Goal: Task Accomplishment & Management: Use online tool/utility

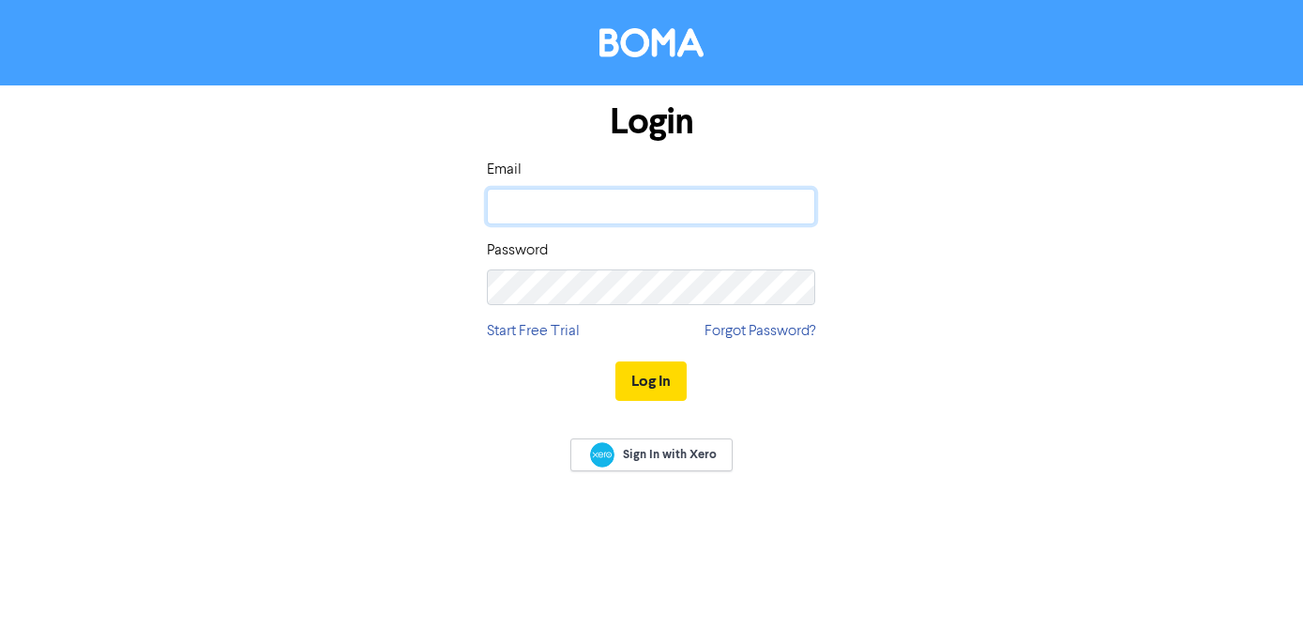
type input "[PERSON_NAME][EMAIL_ADDRESS][DOMAIN_NAME]"
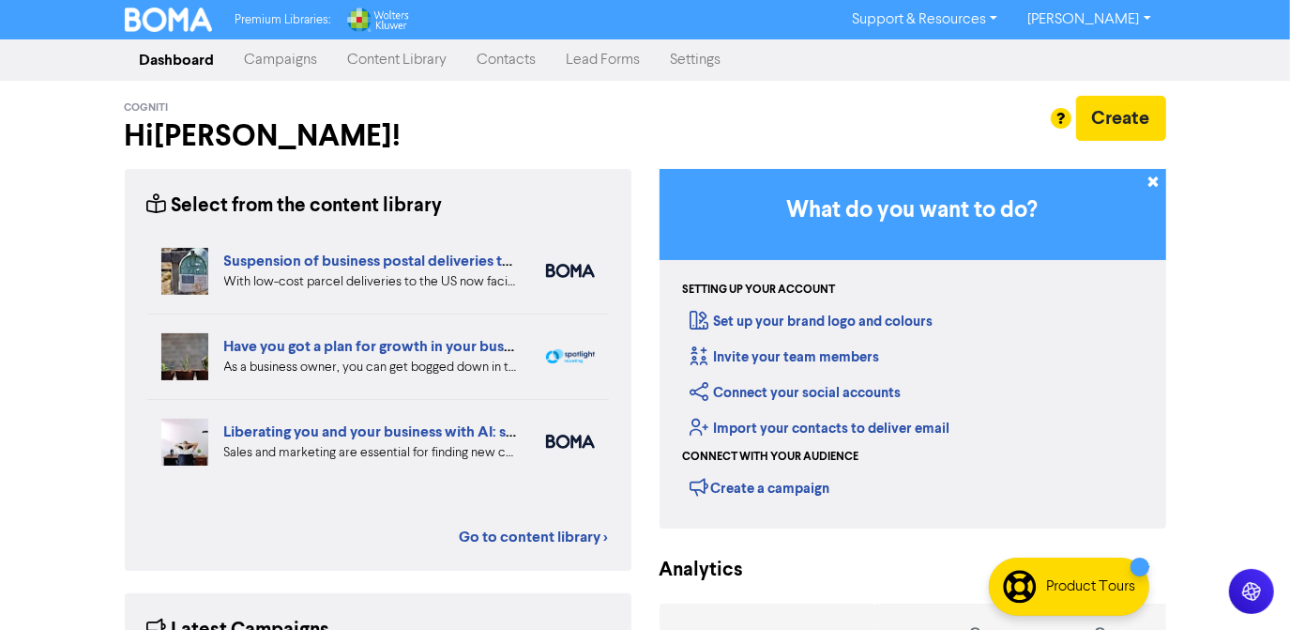
click at [299, 66] on link "Campaigns" at bounding box center [281, 60] width 103 height 38
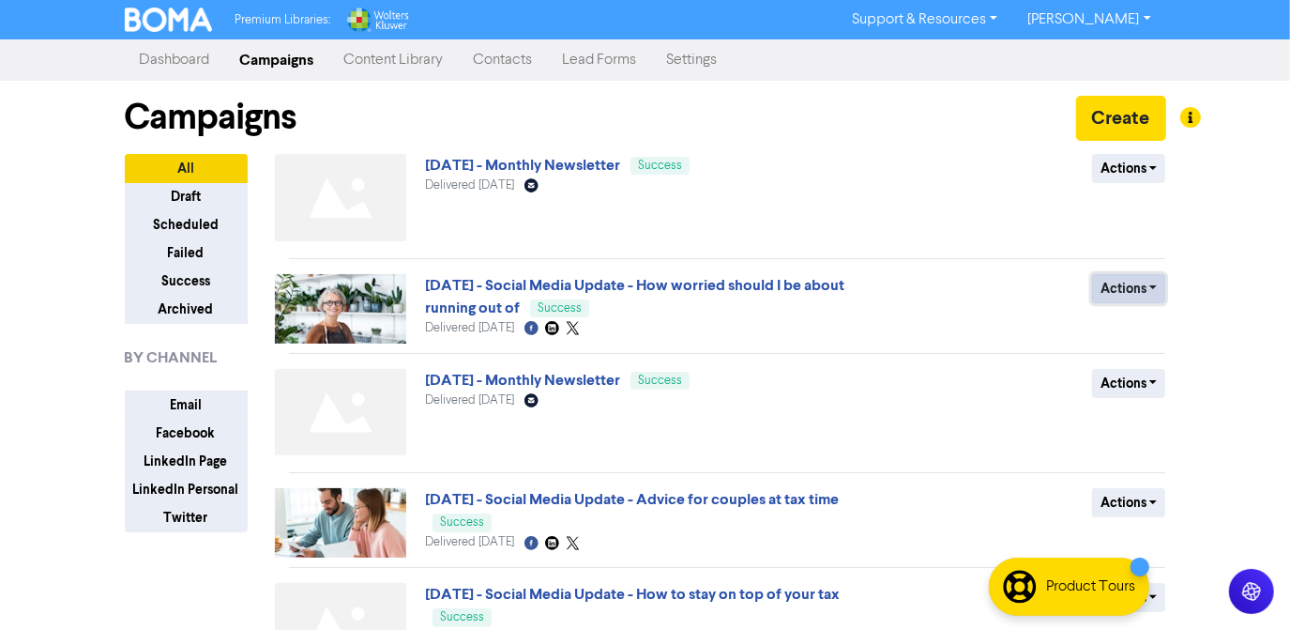
click at [1156, 285] on button "Actions" at bounding box center [1129, 288] width 74 height 29
click at [1148, 328] on button "Duplicate" at bounding box center [1167, 328] width 148 height 30
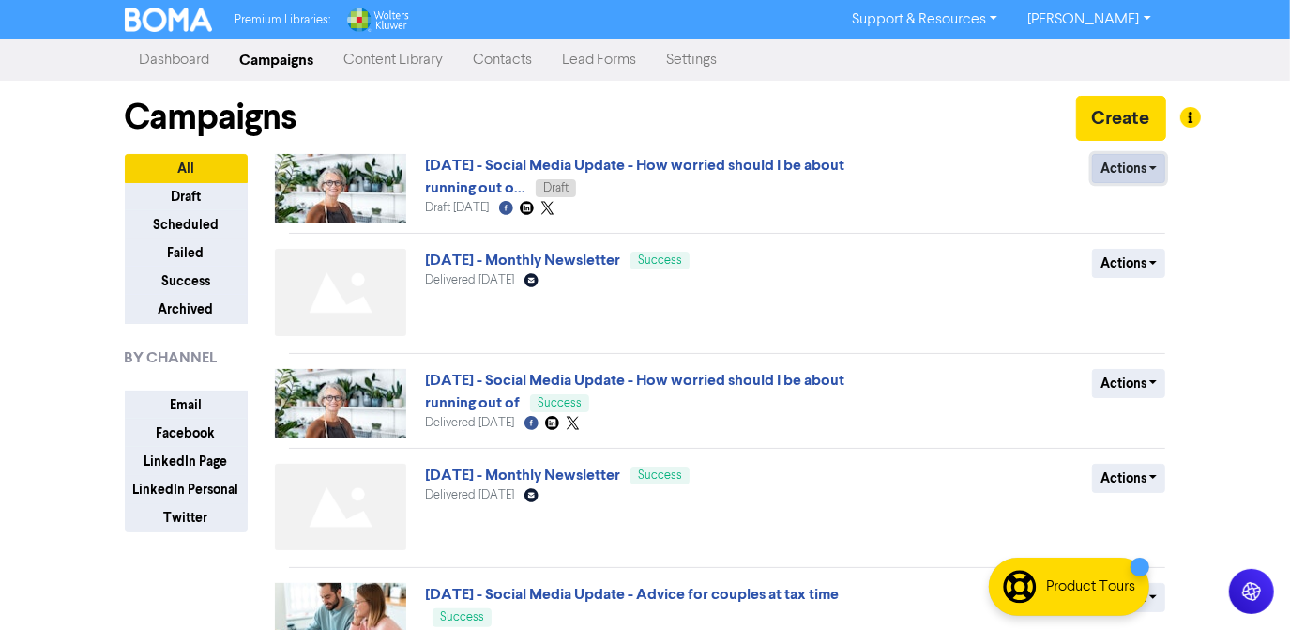
click at [1143, 169] on button "Actions" at bounding box center [1129, 168] width 74 height 29
click at [1148, 273] on button "Rename" at bounding box center [1167, 268] width 148 height 30
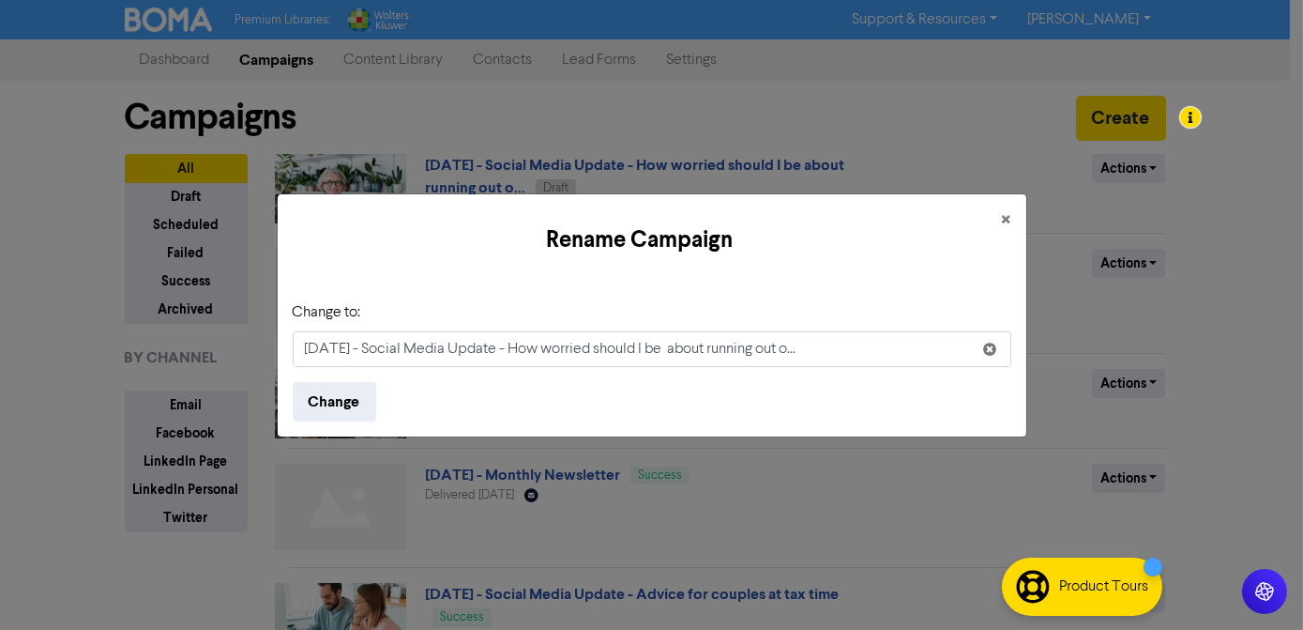
drag, startPoint x: 327, startPoint y: 354, endPoint x: 292, endPoint y: 354, distance: 35.7
click at [293, 354] on input "Aug 2025 - Social Media Update - How worried should I be about running out o..." at bounding box center [652, 349] width 719 height 36
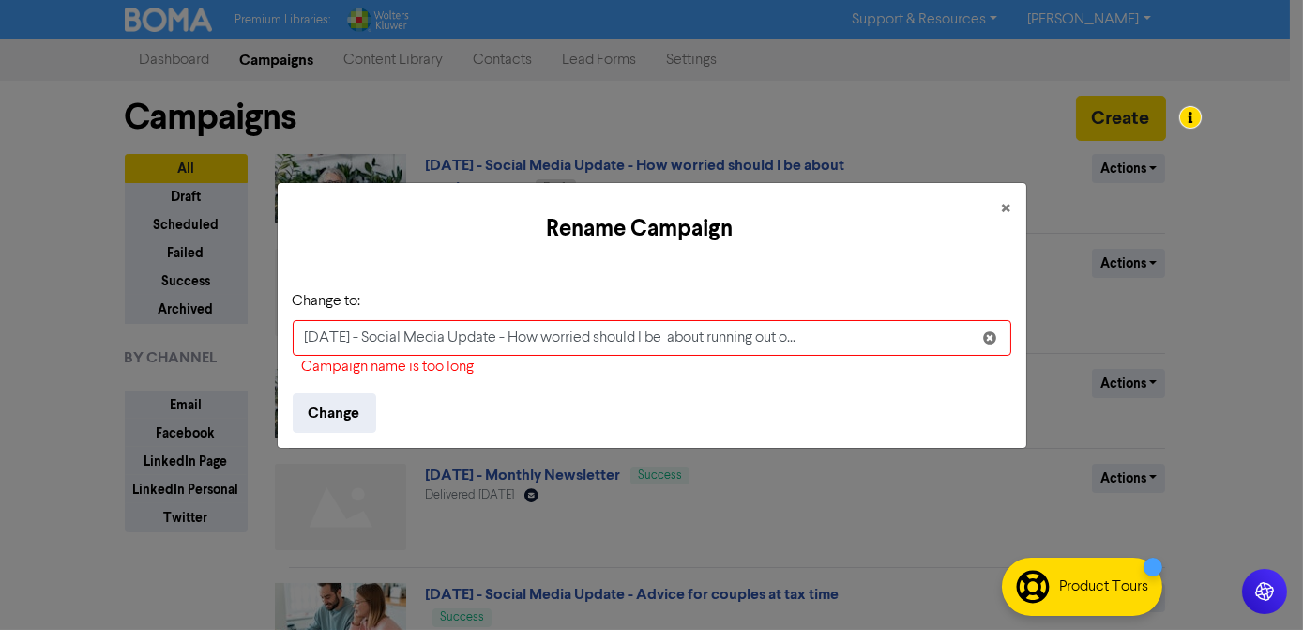
drag, startPoint x: 563, startPoint y: 334, endPoint x: 868, endPoint y: 339, distance: 305.0
click at [868, 339] on input "Sept 2025 - Social Media Update - How worried should I be about running out o..." at bounding box center [652, 338] width 719 height 36
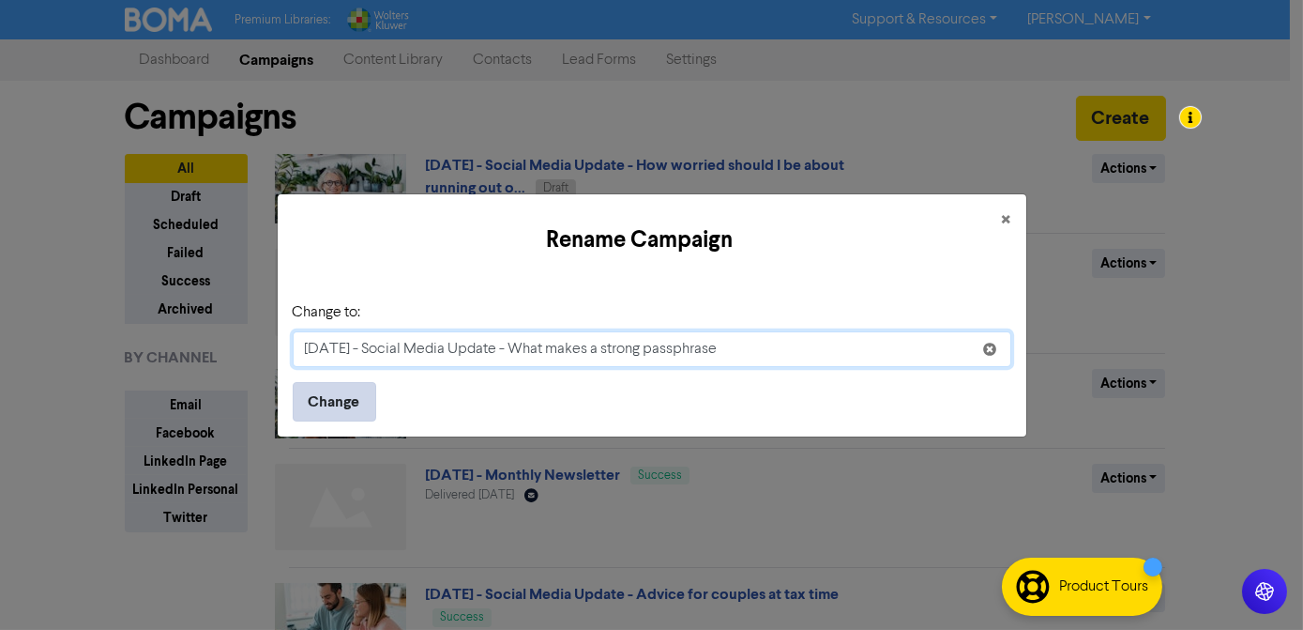
type input "Sept 2025 - Social Media Update - What makes a strong passphrase"
click at [326, 397] on button "Change" at bounding box center [335, 401] width 84 height 39
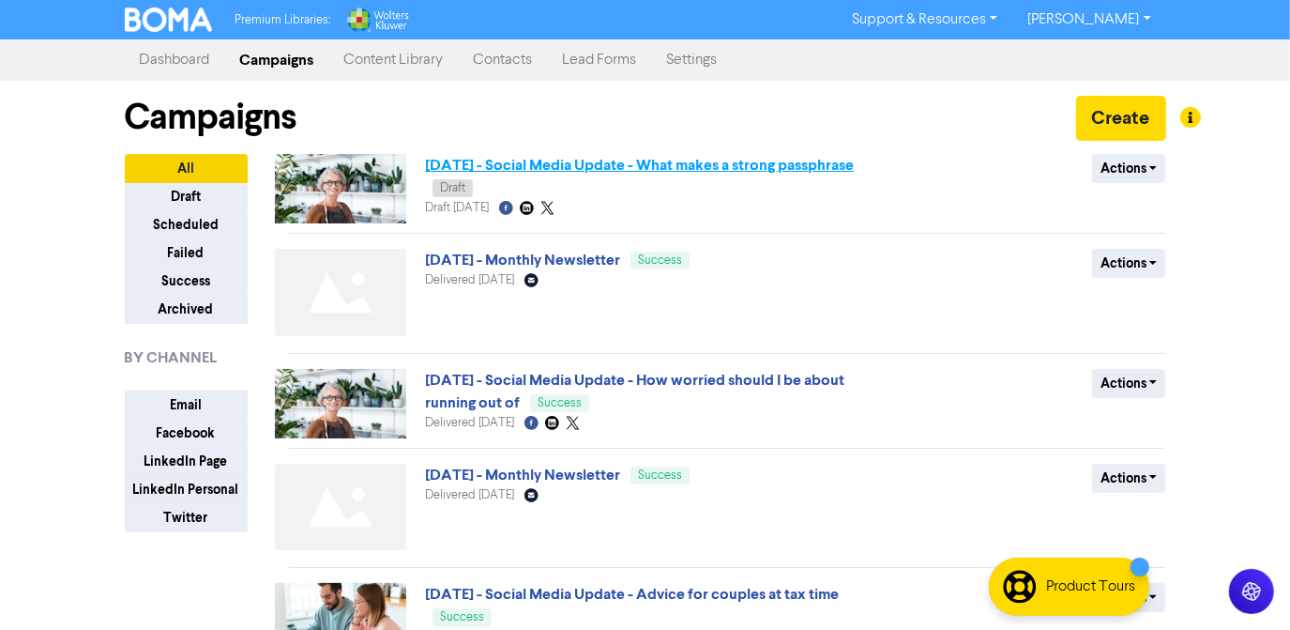
click at [689, 162] on link "Sept 2025 - Social Media Update - What makes a strong passphrase" at bounding box center [639, 165] width 429 height 19
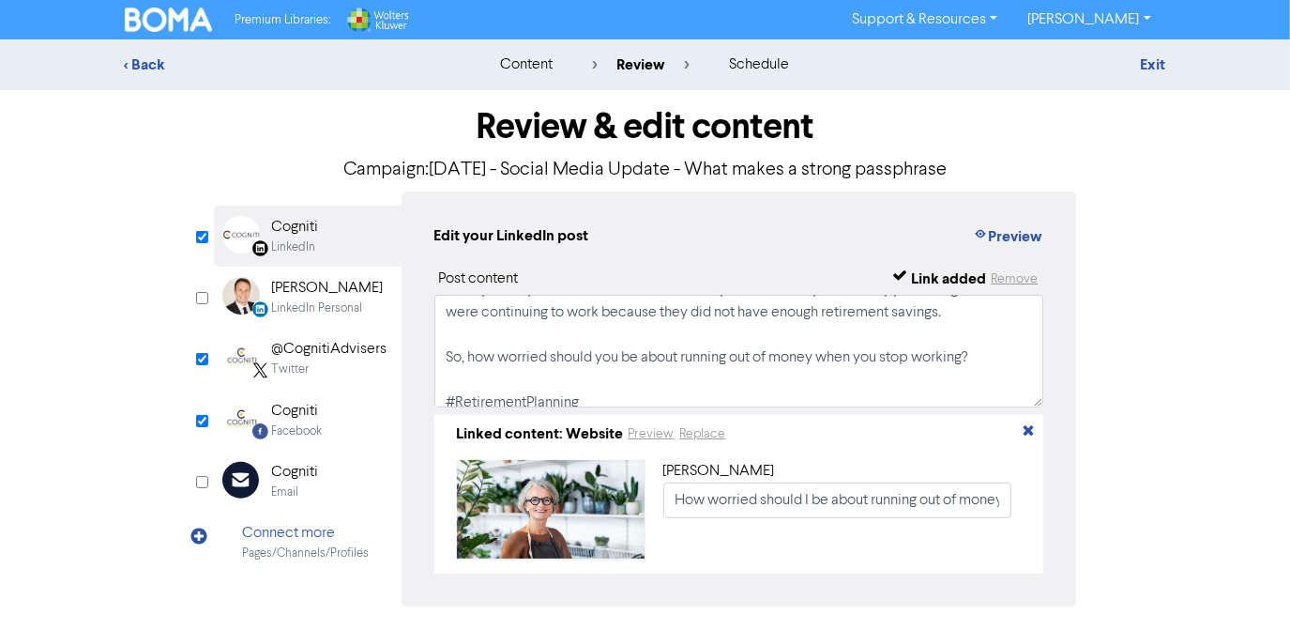
scroll to position [84, 0]
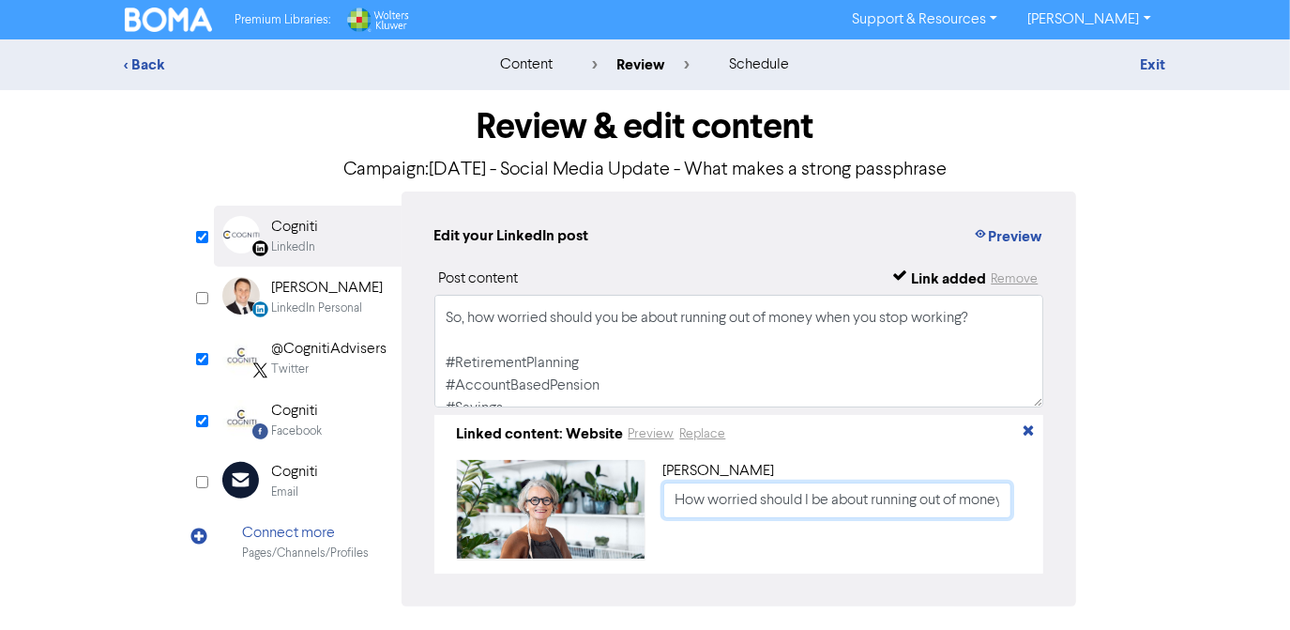
click at [796, 501] on input "How worried should I be about running out of money when I stop working? | Capst…" at bounding box center [837, 500] width 349 height 36
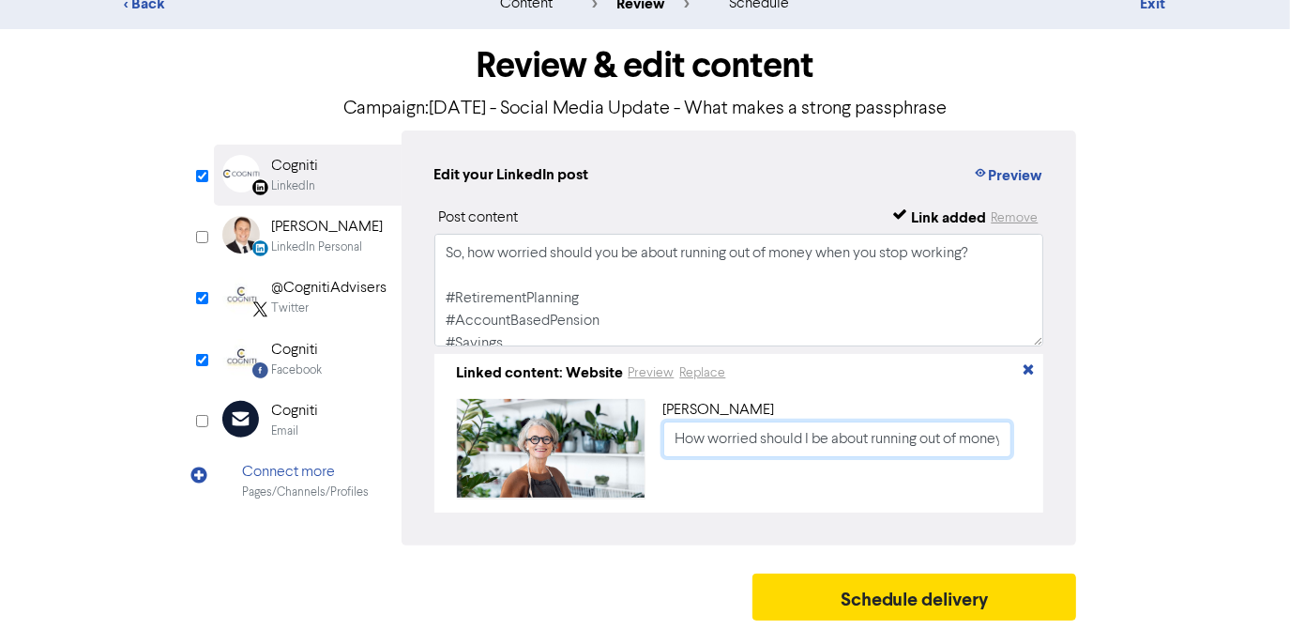
scroll to position [0, 0]
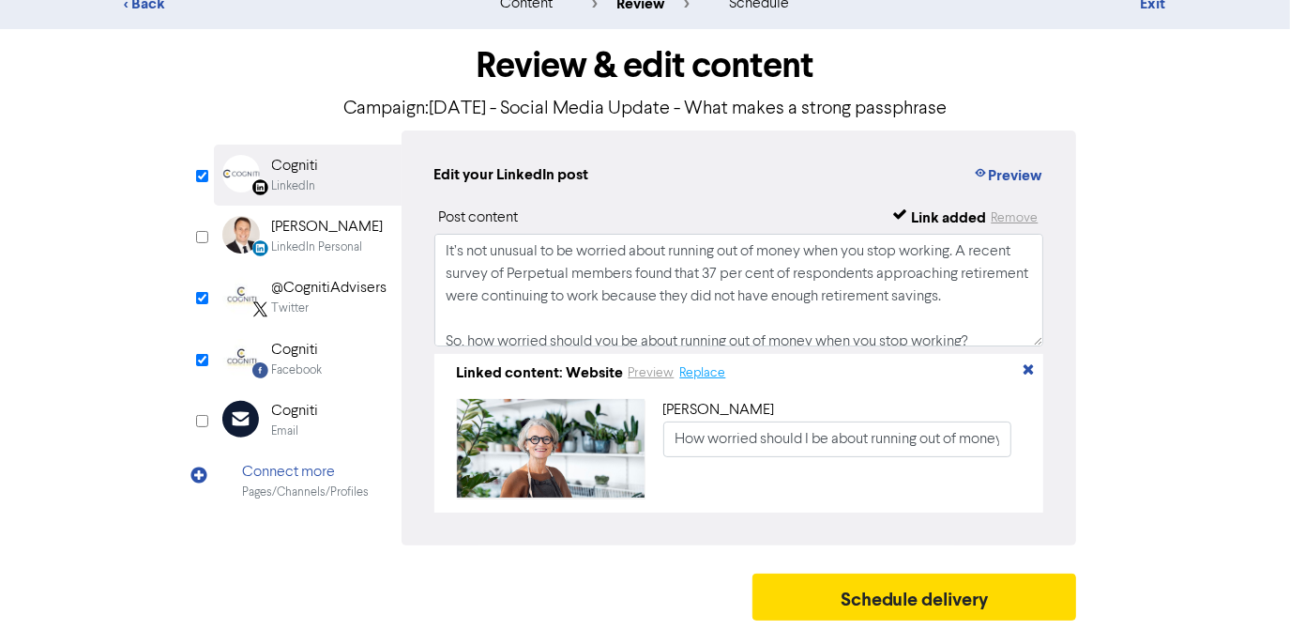
click at [702, 368] on button "Replace" at bounding box center [703, 373] width 48 height 22
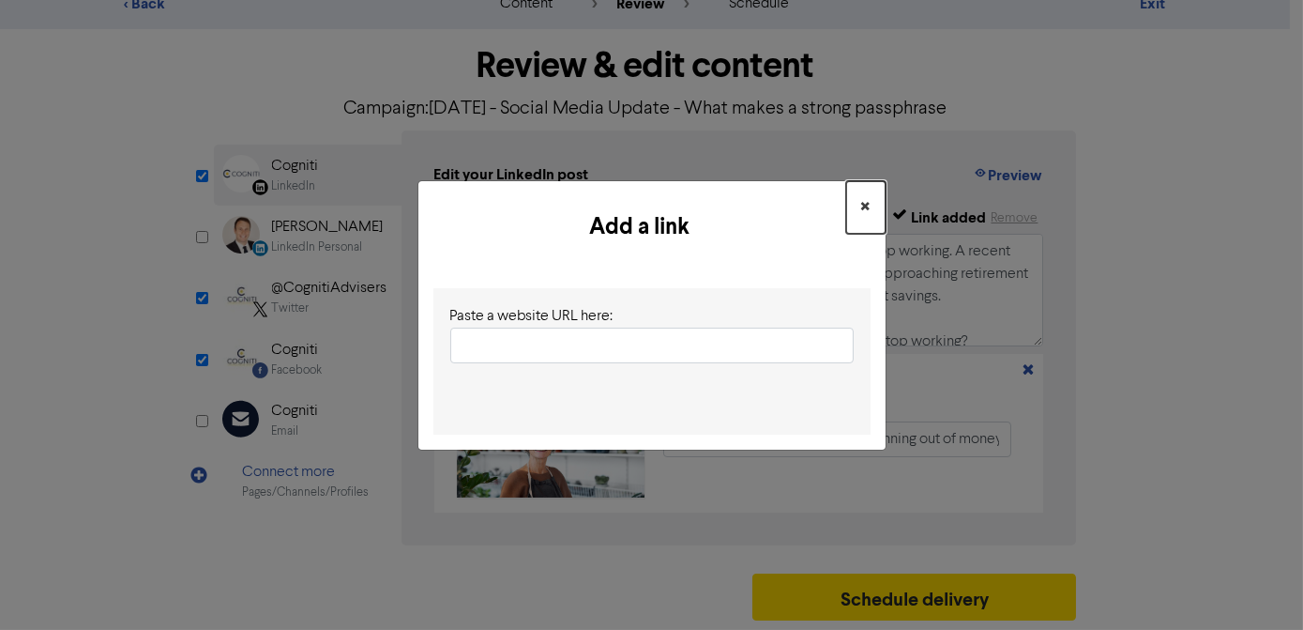
click at [857, 197] on button "×" at bounding box center [865, 207] width 39 height 53
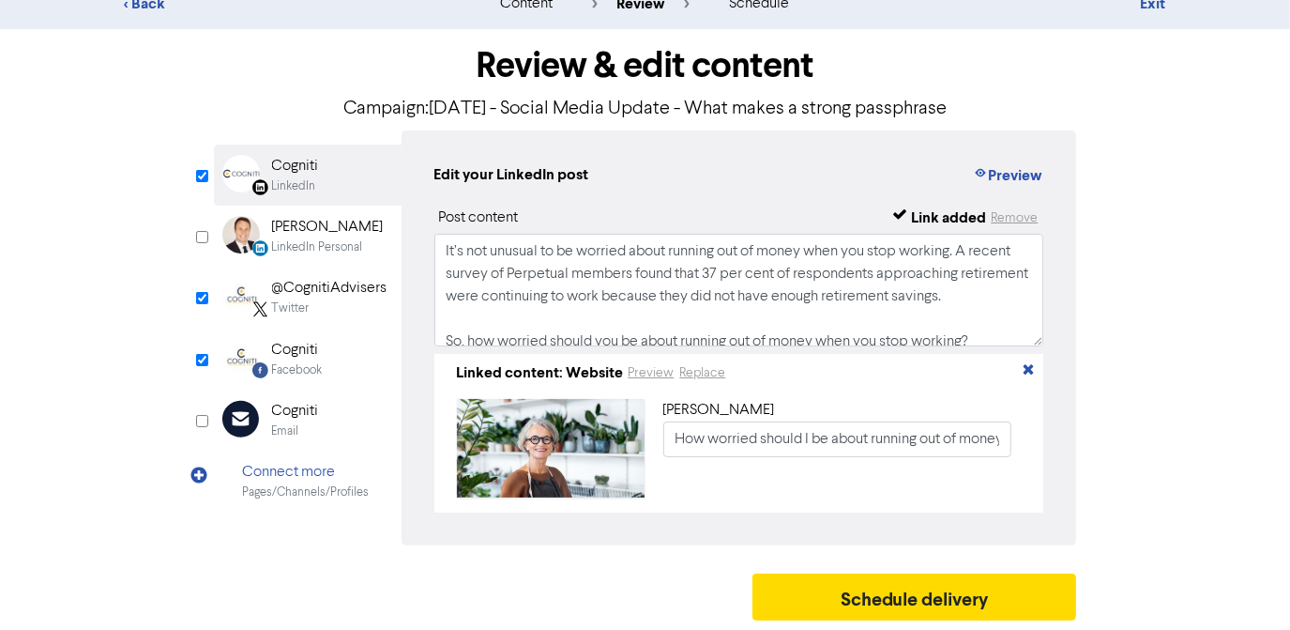
click at [1037, 362] on div "Linked content: Website Preview Replace Link title How worried should I be abou…" at bounding box center [739, 433] width 610 height 159
click at [1028, 365] on icon "button" at bounding box center [1028, 372] width 15 height 15
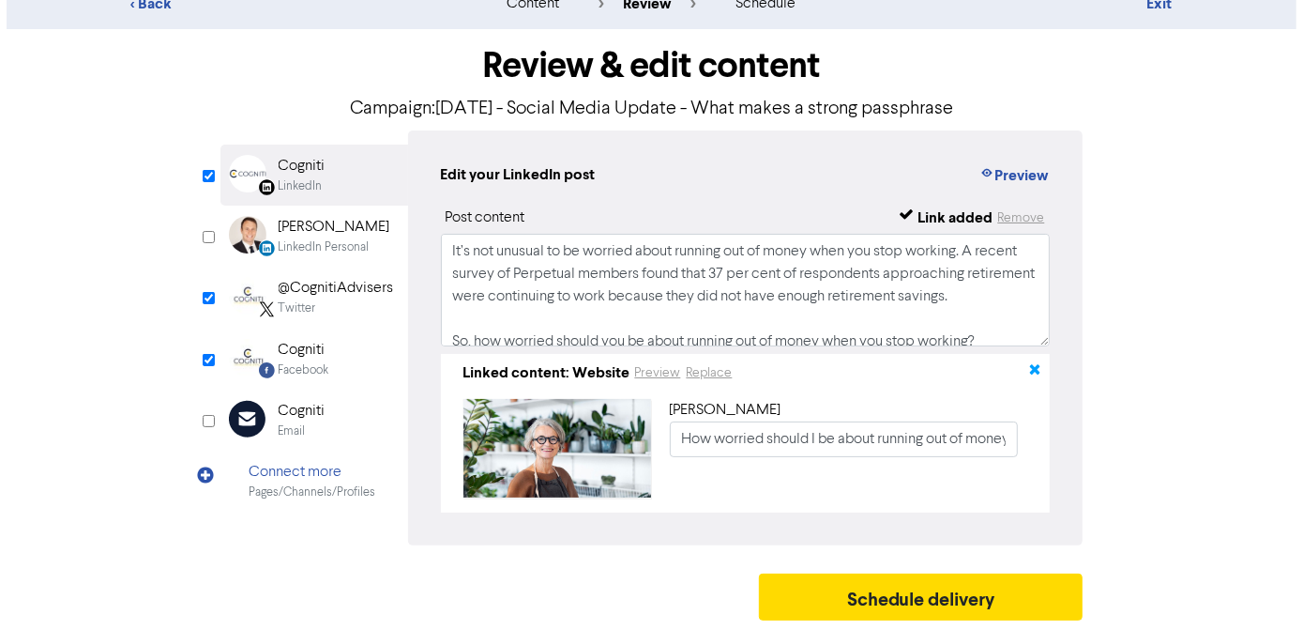
scroll to position [27, 0]
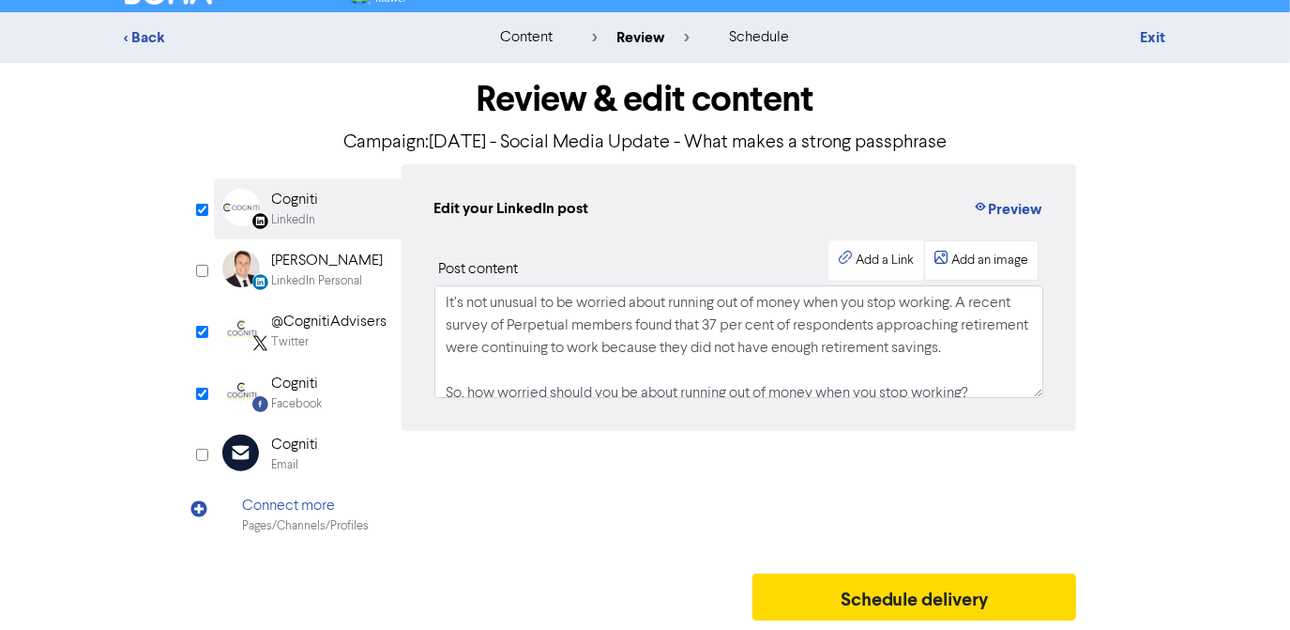
click at [979, 267] on div "Add an image" at bounding box center [989, 261] width 77 height 20
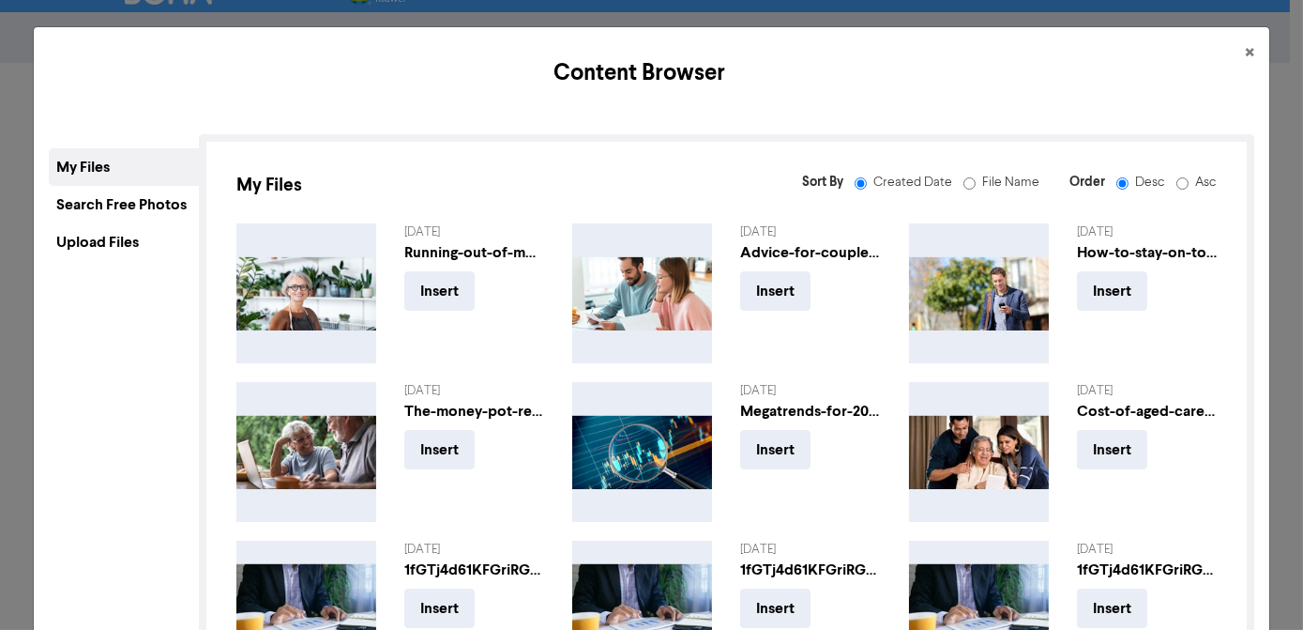
click at [95, 249] on div "Upload Files" at bounding box center [124, 242] width 150 height 38
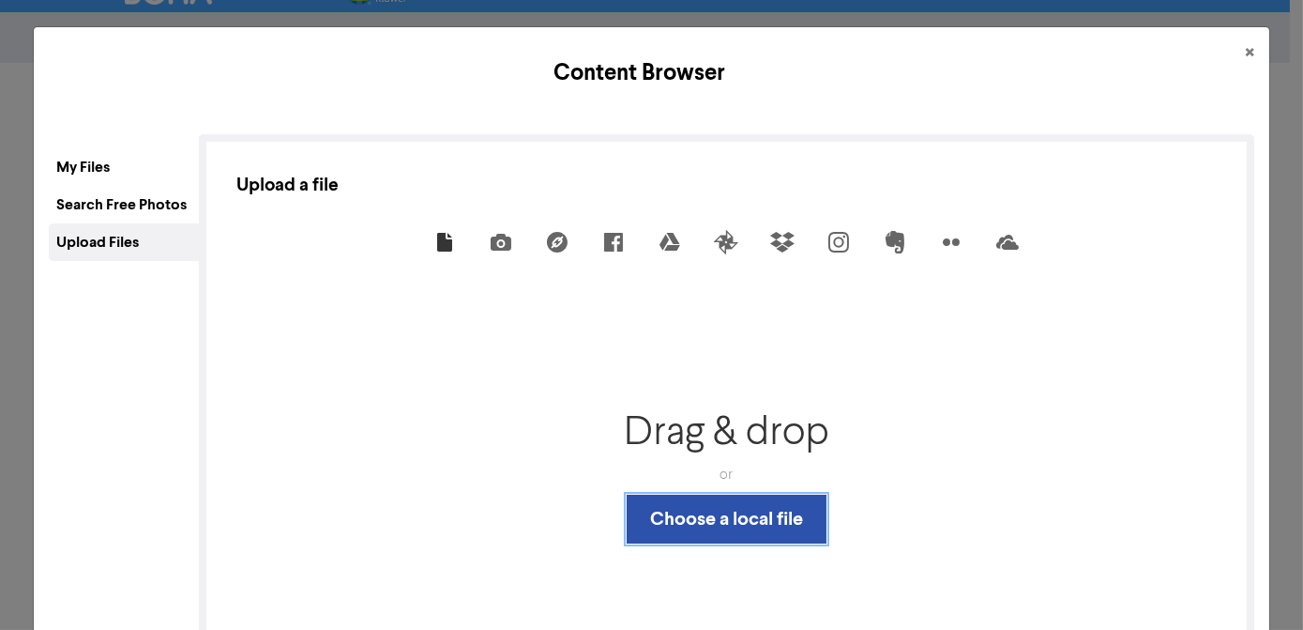
click at [703, 526] on button "Choose a local file" at bounding box center [727, 518] width 200 height 49
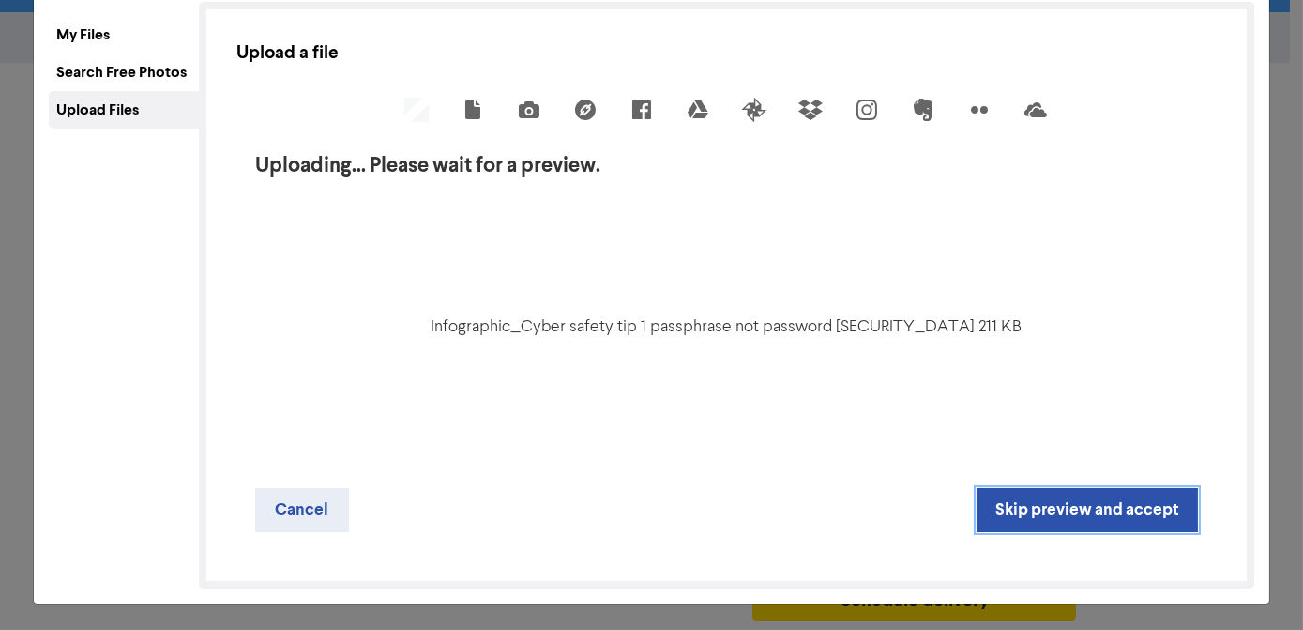
click at [1026, 514] on button "Skip preview and accept" at bounding box center [1087, 510] width 221 height 44
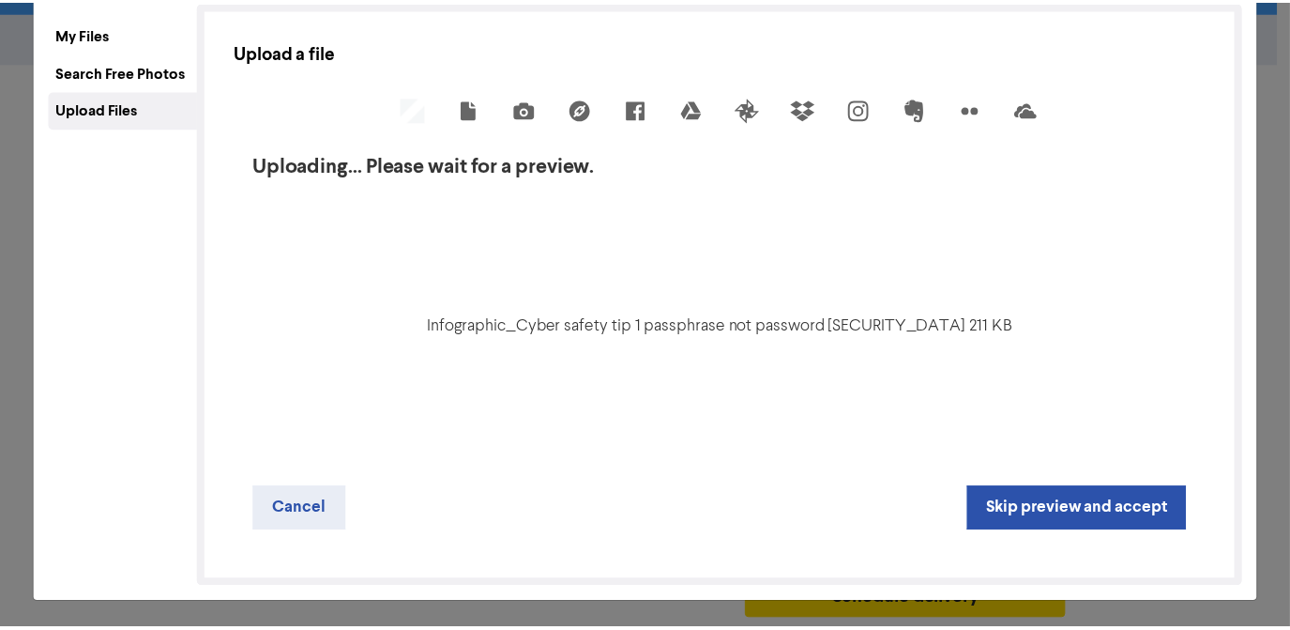
scroll to position [21, 0]
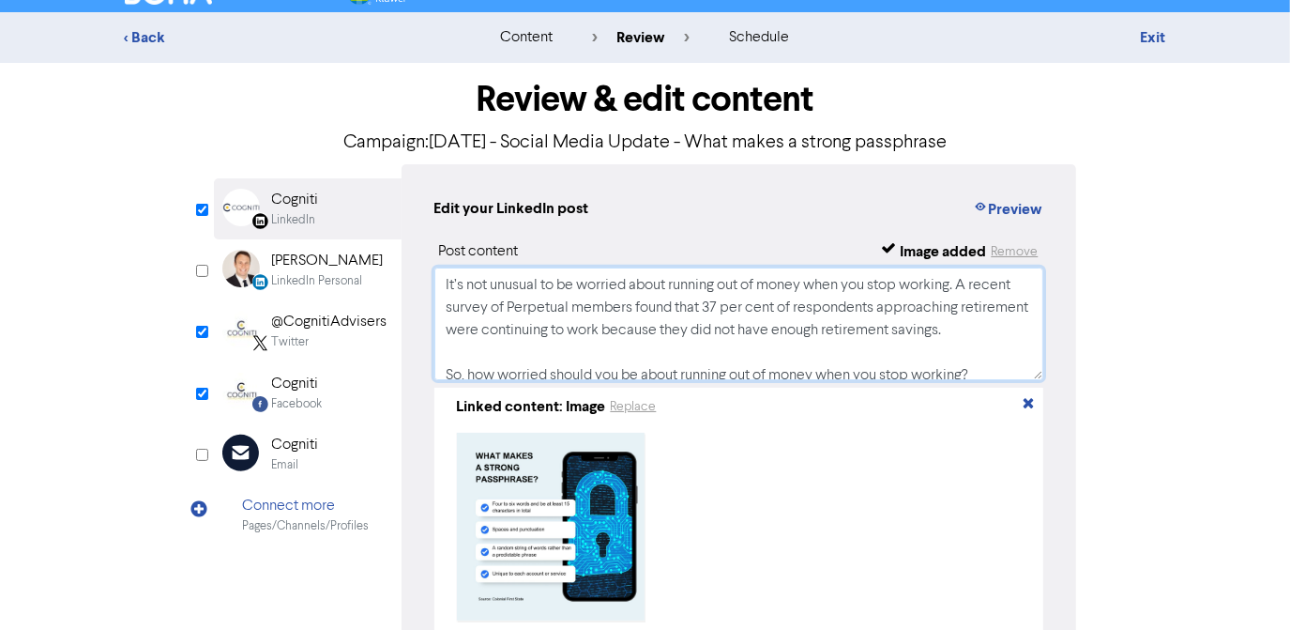
click at [608, 313] on textarea "It’s not unusual to be worried about running out of money when you stop working…" at bounding box center [739, 323] width 610 height 113
paste textarea "Short, simple passwords are relatively easy for hackers to crack. Passphrases a…"
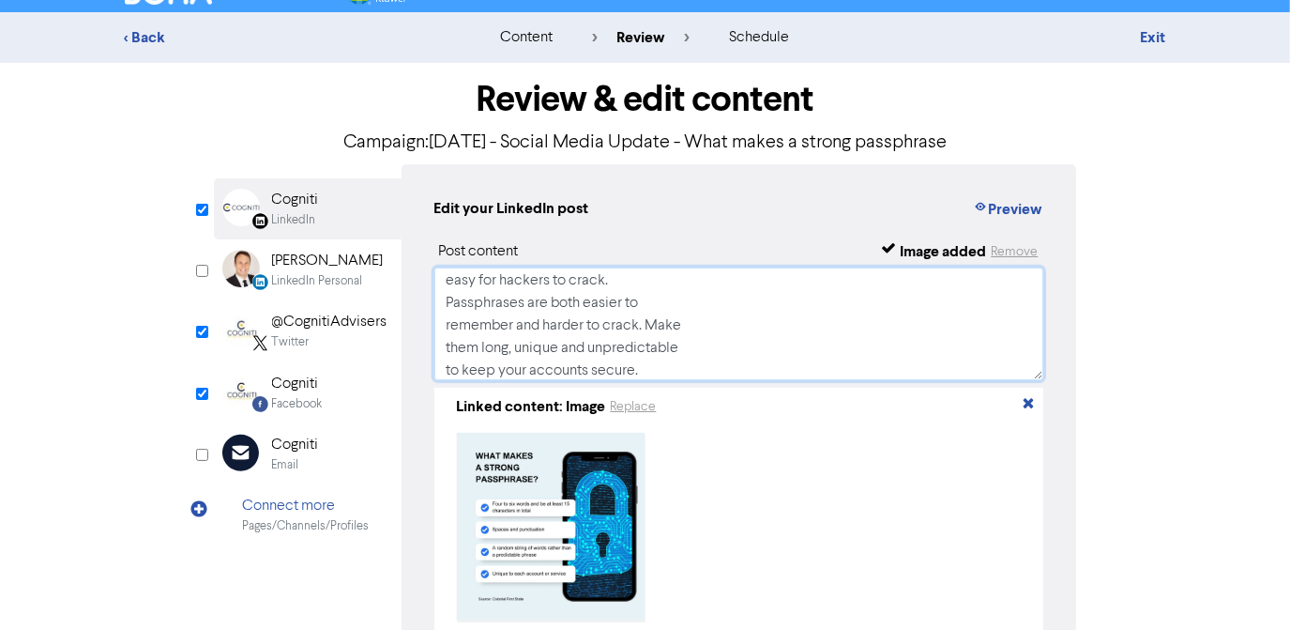
scroll to position [0, 0]
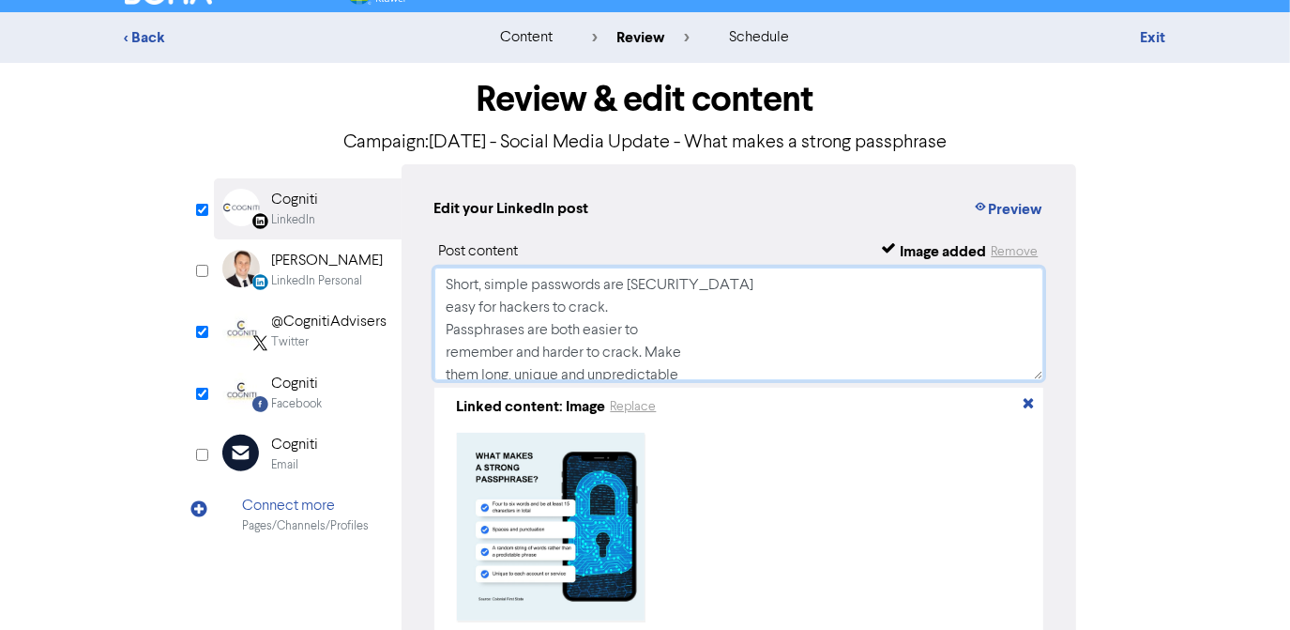
click at [728, 291] on textarea "Short, simple passwords are relatively easy for hackers to crack. Passphrases a…" at bounding box center [739, 323] width 610 height 113
click at [865, 290] on textarea "Short, simple passwords are relatively easy for hackers to crack. Passphrases a…" at bounding box center [739, 323] width 610 height 113
click at [685, 323] on textarea "Short, simple passwords are relatively easy for hackers to crack. Passphrases a…" at bounding box center [739, 323] width 610 height 113
click at [906, 331] on textarea "Short, simple passwords are relatively easy for hackers to crack. Passphrases a…" at bounding box center [739, 323] width 610 height 113
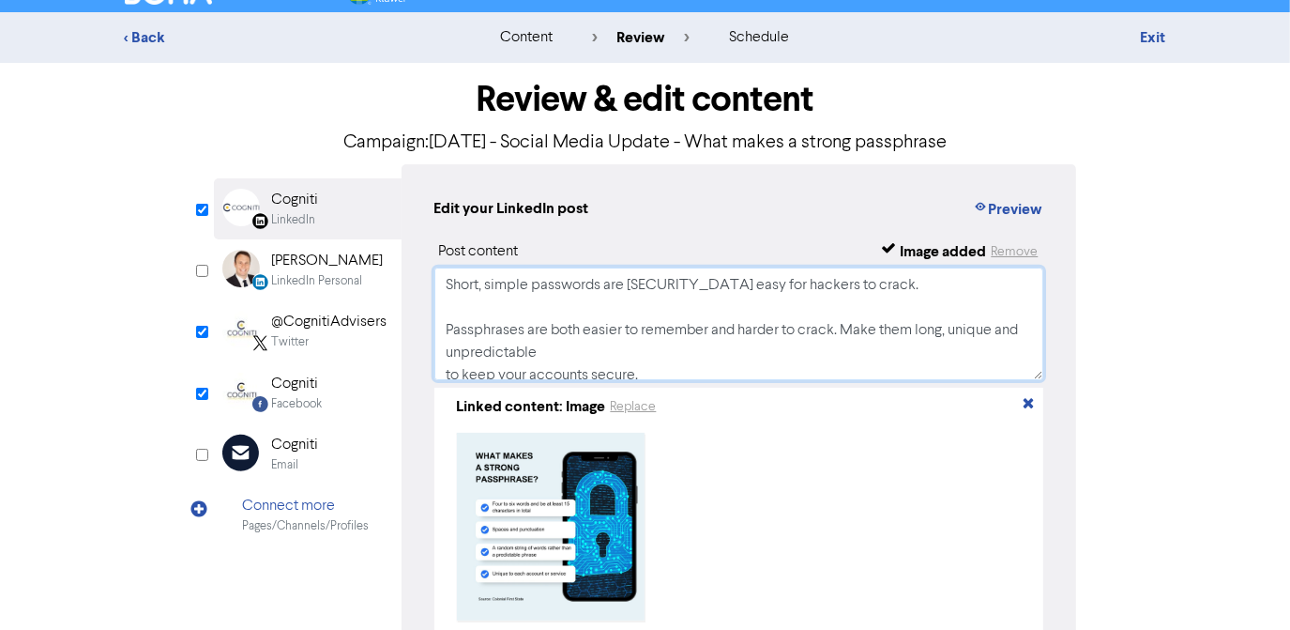
click at [733, 353] on textarea "Short, simple passwords are relatively easy for hackers to crack. Passphrases a…" at bounding box center [739, 323] width 610 height 113
click at [751, 356] on textarea "Short, simple passwords are relatively easy for hackers to crack. Passphrases a…" at bounding box center [739, 323] width 610 height 113
paste textarea "#Passphrase #AccountSecurity #CyberSafety"
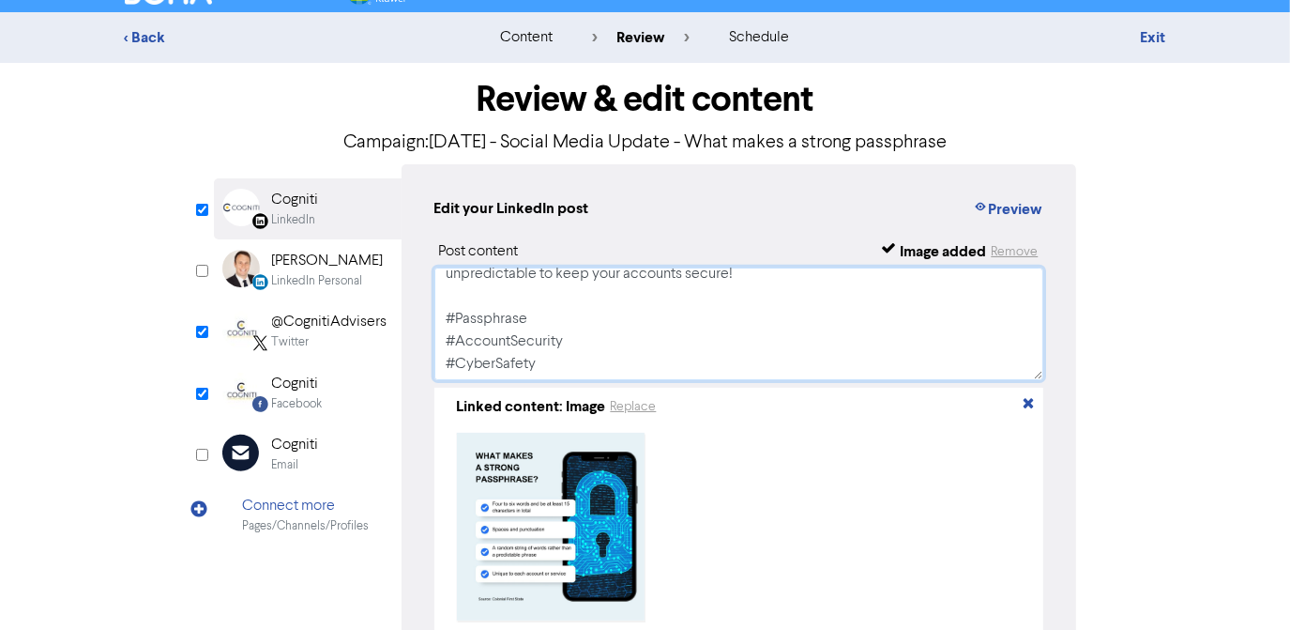
scroll to position [102, 0]
click at [520, 353] on textarea "Short, simple passwords are relatively easy for hackers to crack. Passphrases a…" at bounding box center [739, 323] width 610 height 113
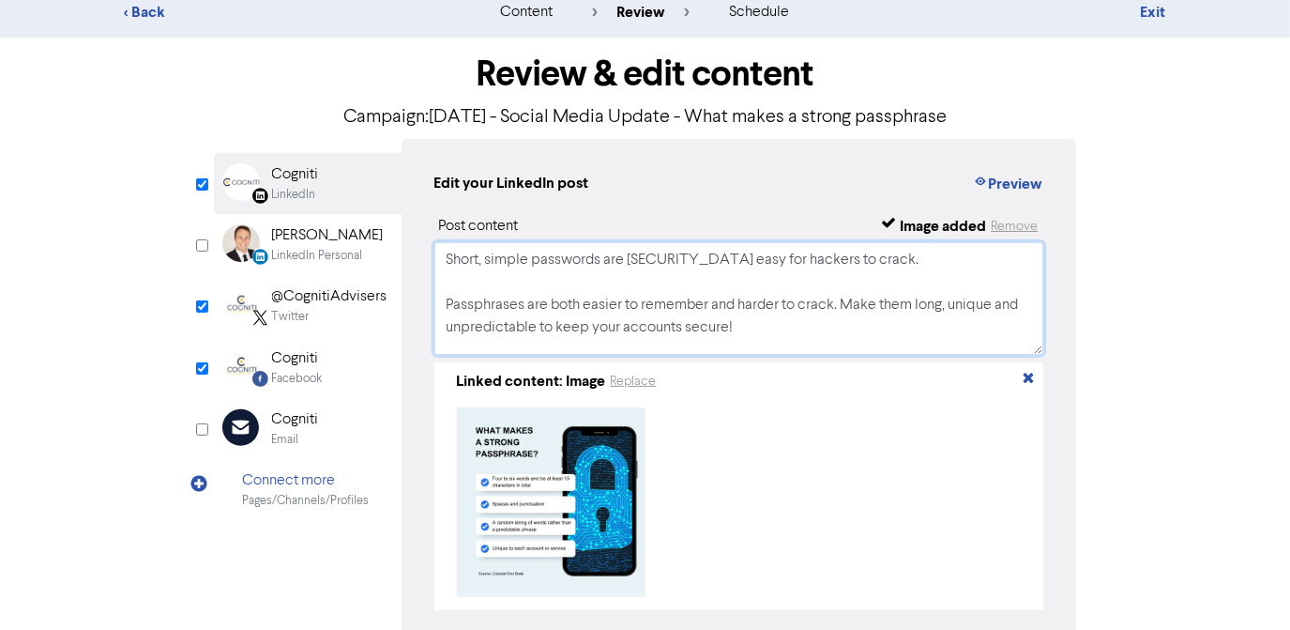
scroll to position [157, 0]
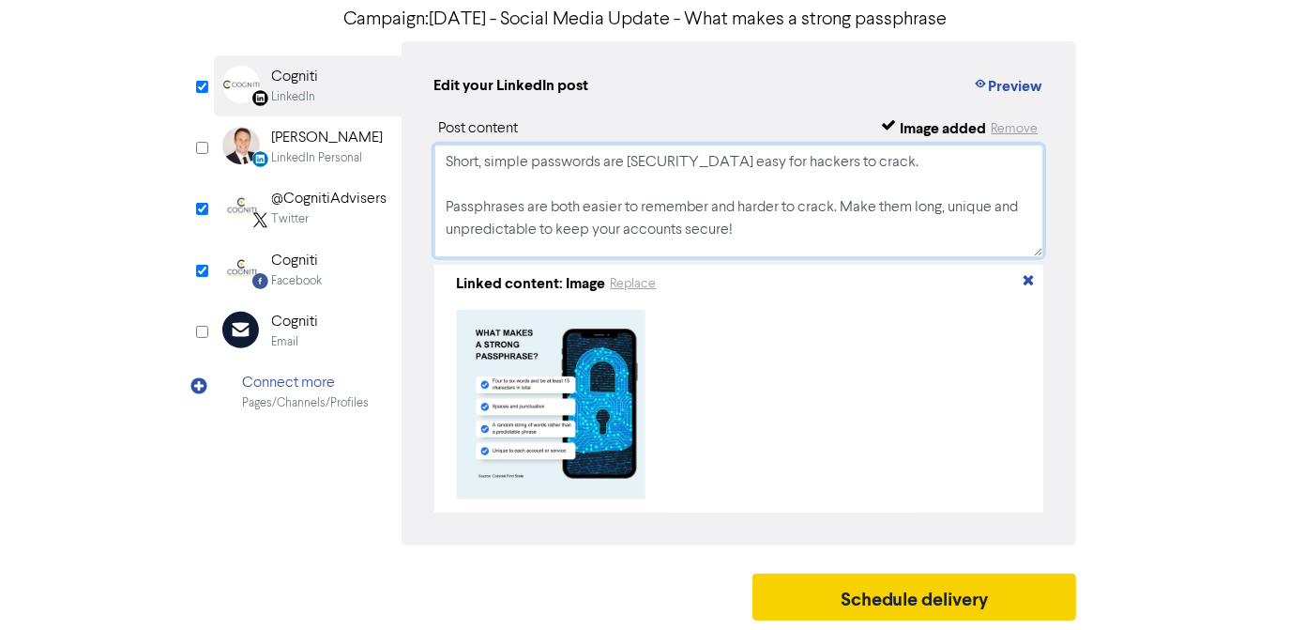
type textarea "Short, simple passwords are relatively easy for hackers to crack. Passphrases a…"
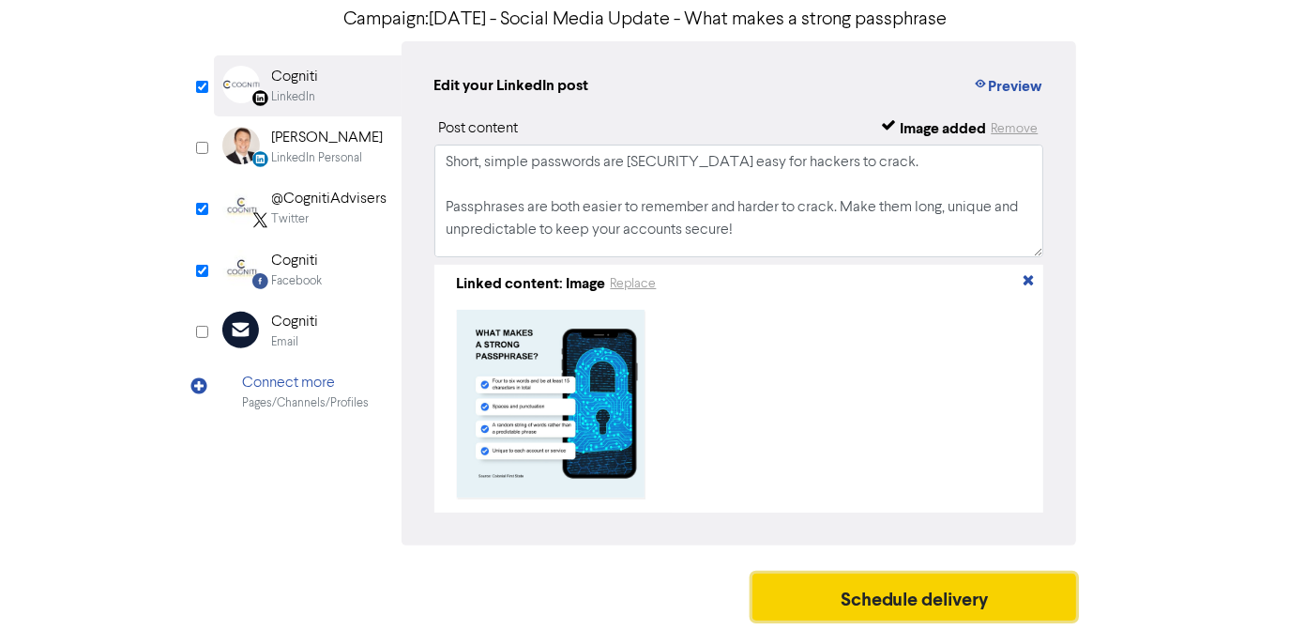
click at [902, 602] on button "Schedule delivery" at bounding box center [914, 596] width 325 height 47
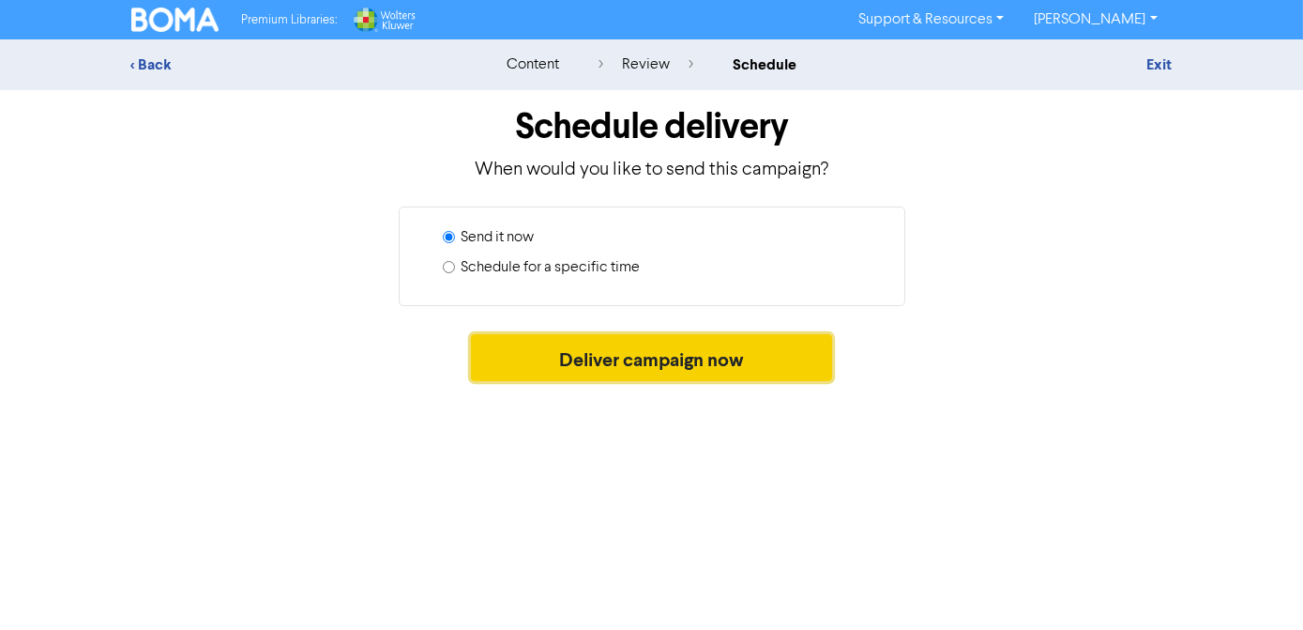
click at [653, 363] on button "Deliver campaign now" at bounding box center [651, 357] width 361 height 47
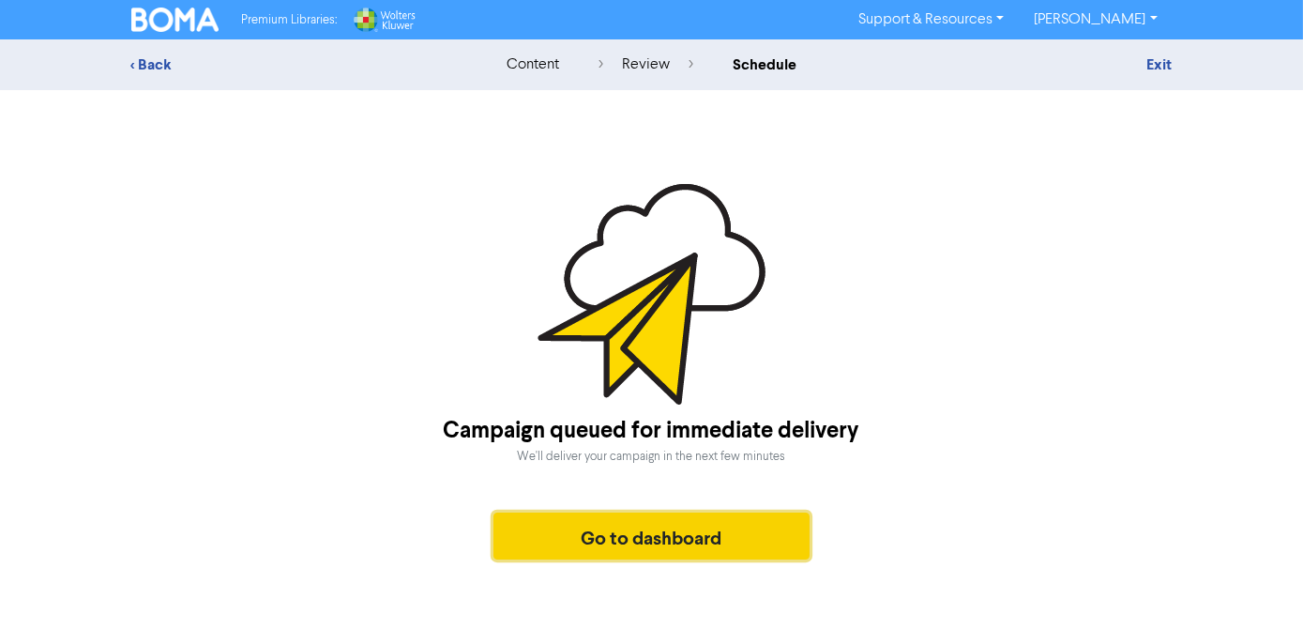
click at [665, 552] on button "Go to dashboard" at bounding box center [652, 535] width 317 height 47
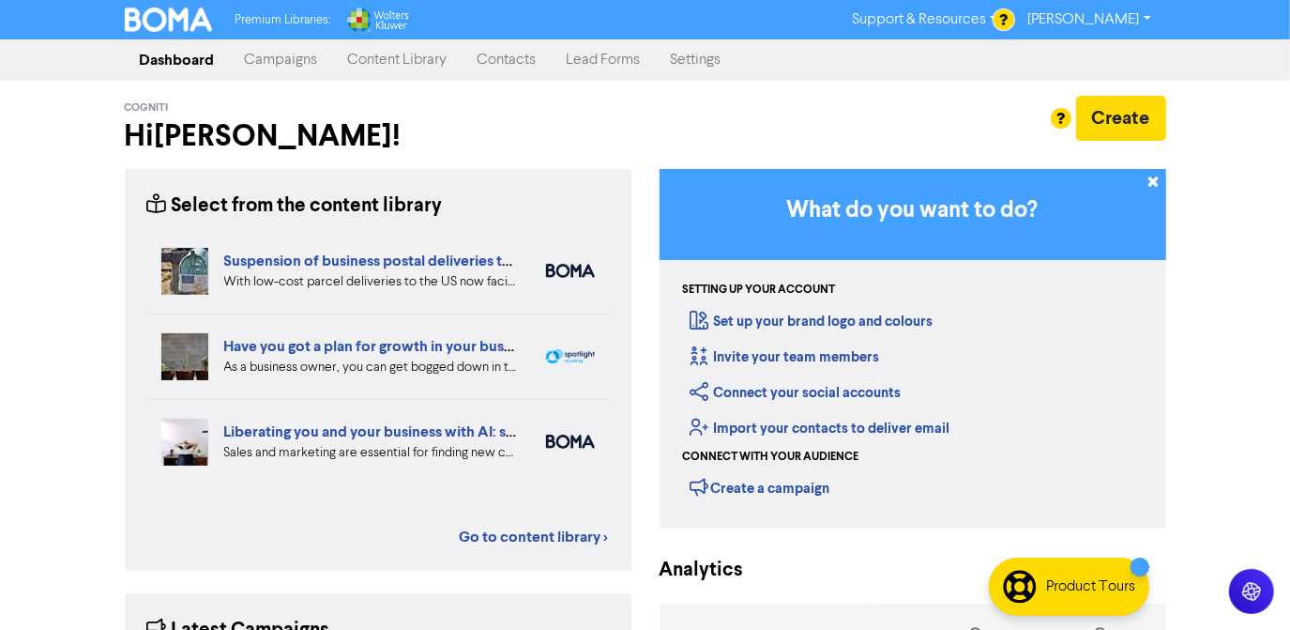
click at [287, 68] on link "Campaigns" at bounding box center [281, 60] width 103 height 38
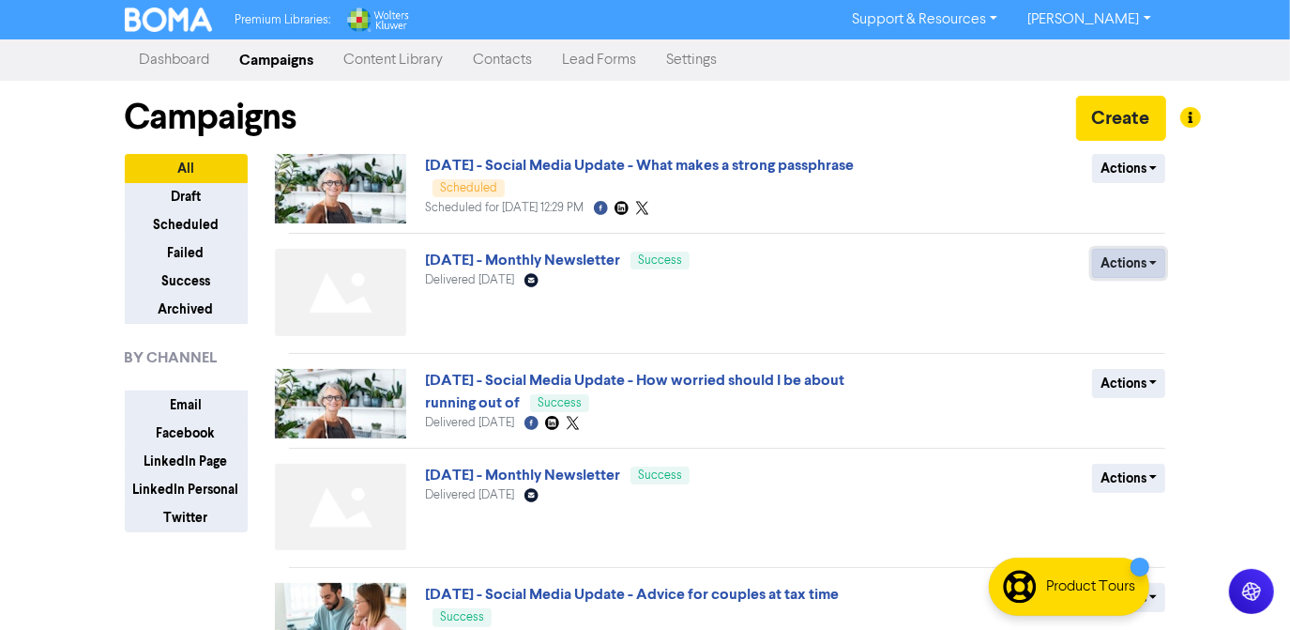
click at [1156, 266] on button "Actions" at bounding box center [1129, 263] width 74 height 29
click at [1151, 306] on button "Duplicate" at bounding box center [1167, 303] width 148 height 30
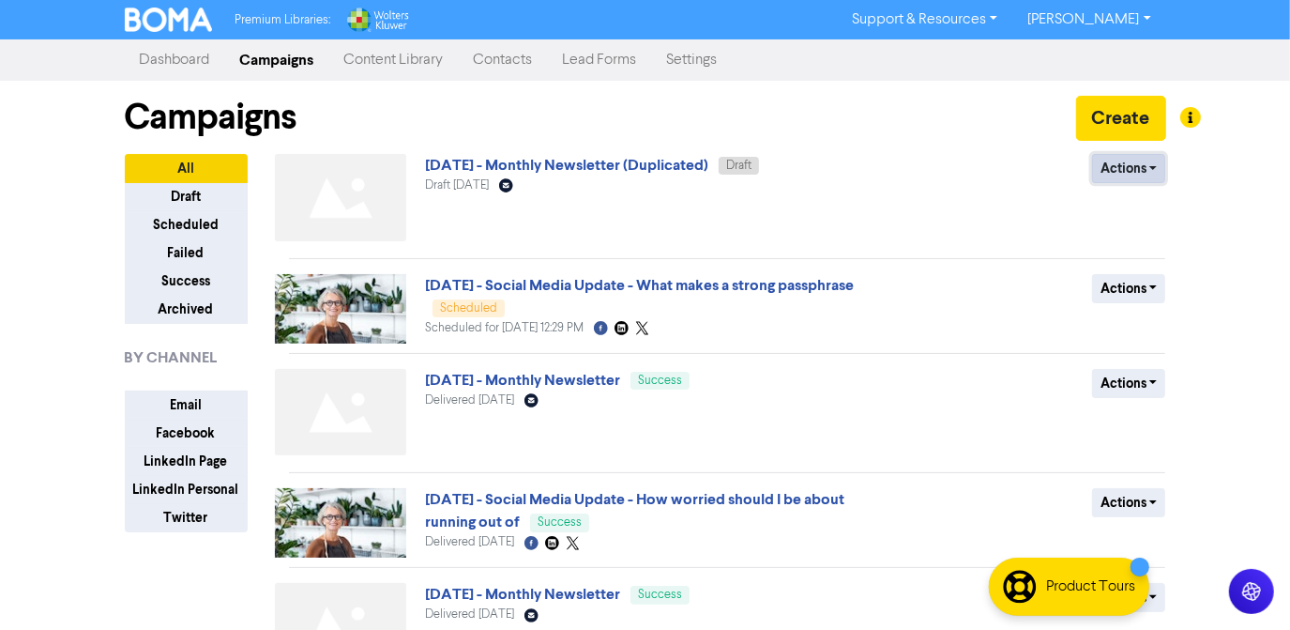
click at [1158, 165] on button "Actions" at bounding box center [1129, 168] width 74 height 29
click at [1141, 274] on button "Rename" at bounding box center [1167, 268] width 148 height 30
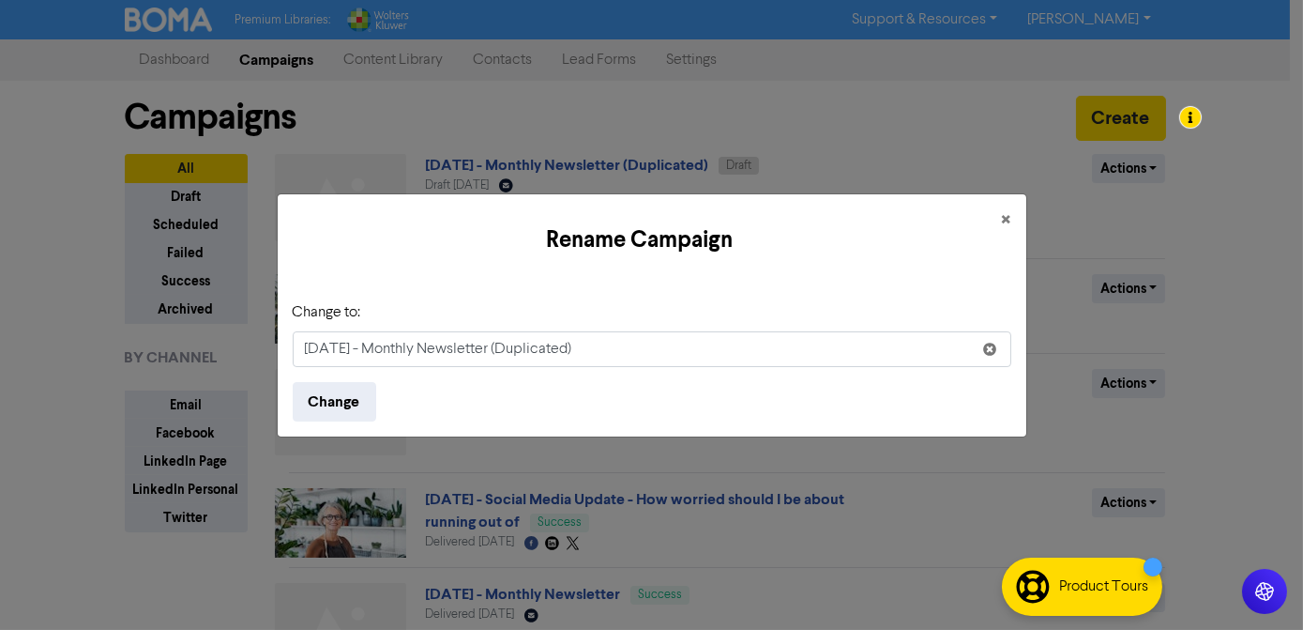
drag, startPoint x: 596, startPoint y: 350, endPoint x: 530, endPoint y: 349, distance: 65.7
click at [532, 350] on input "Aug 2025 - Monthly Newsletter (Duplicated)" at bounding box center [652, 349] width 719 height 36
drag, startPoint x: 317, startPoint y: 351, endPoint x: 290, endPoint y: 353, distance: 27.3
click at [293, 353] on input "Aug 2025 - Monthly Newsletter" at bounding box center [652, 349] width 719 height 36
type input "Sept 2025 - Monthly Newsletter"
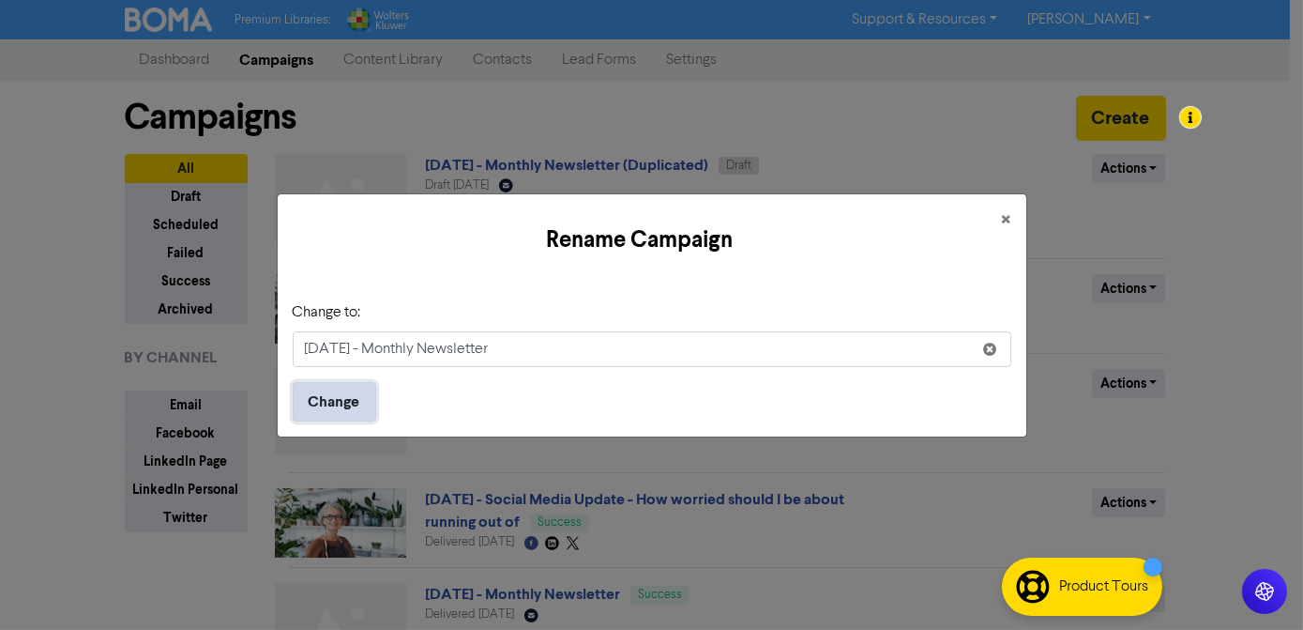
click at [327, 397] on button "Change" at bounding box center [335, 401] width 84 height 39
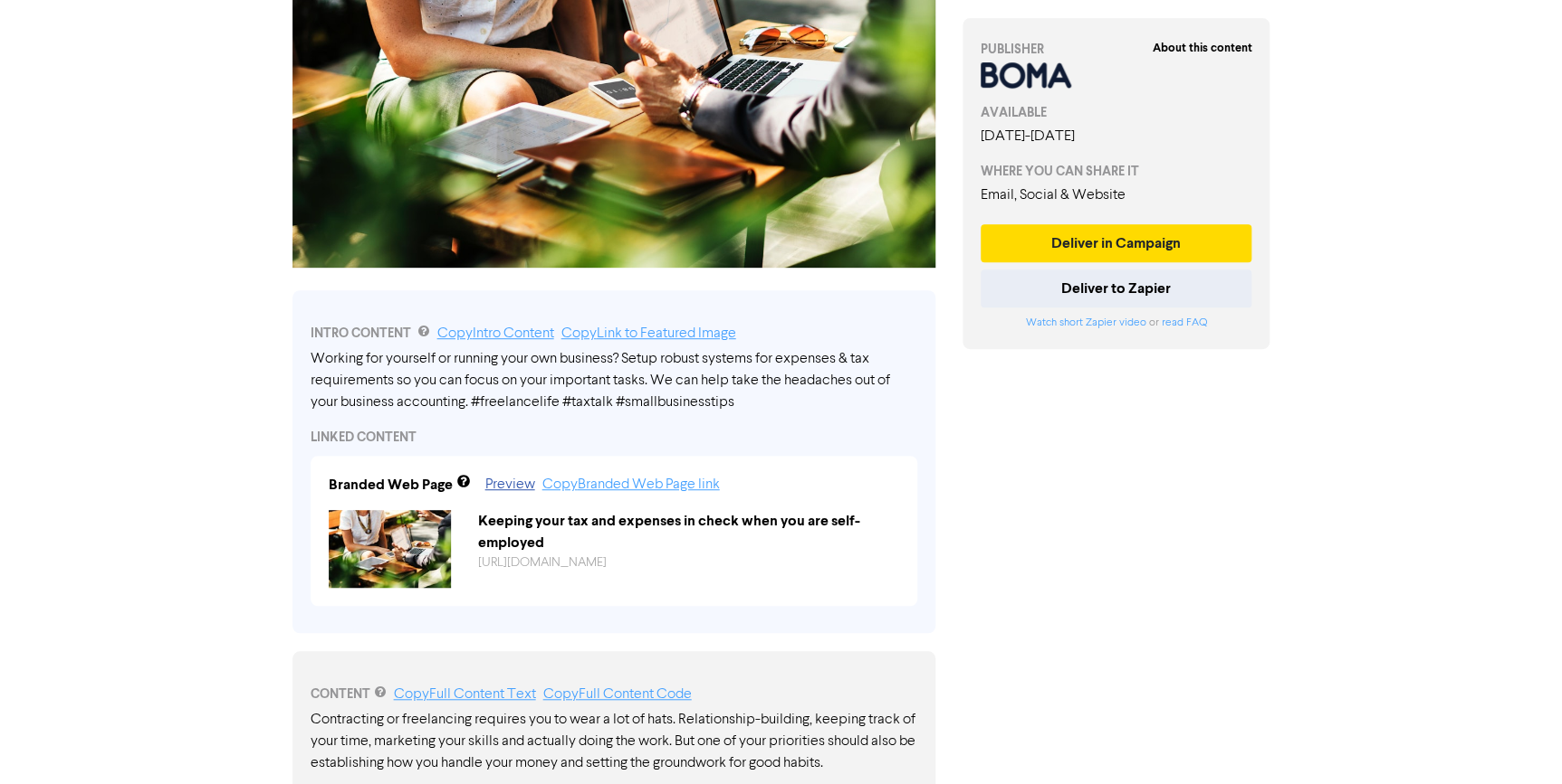
scroll to position [191, 0]
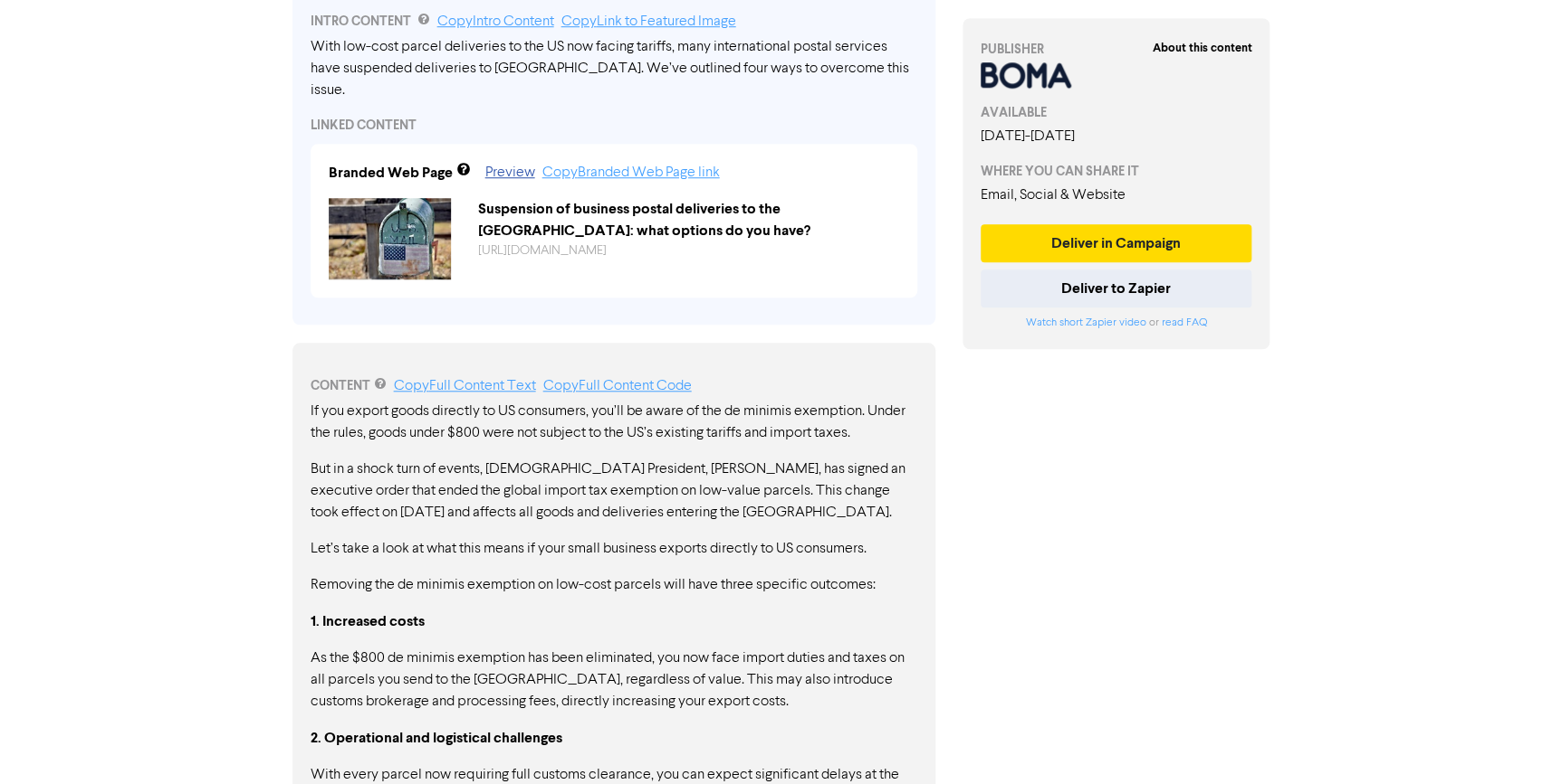
scroll to position [586, 0]
